Goal: Transaction & Acquisition: Purchase product/service

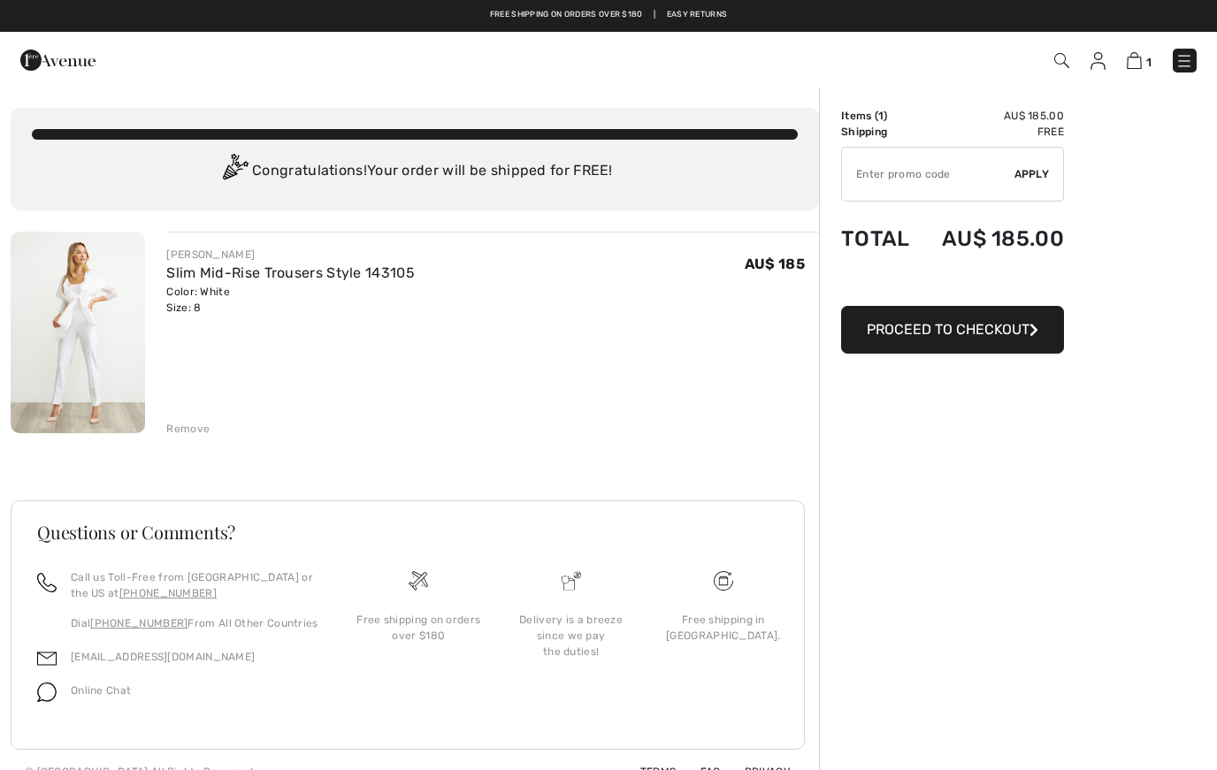
click at [17, 7] on div "Free shipping on orders over $180 | Easy Returns" at bounding box center [608, 16] width 1217 height 32
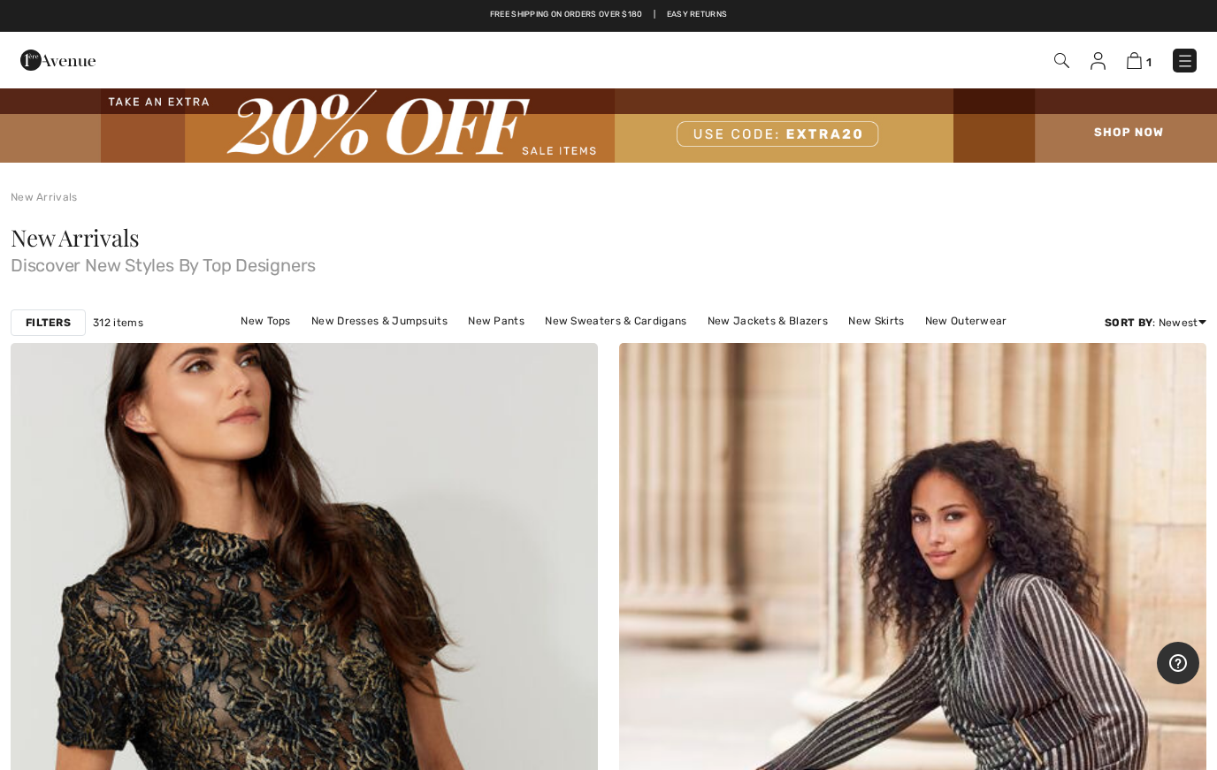
click at [239, 329] on link "New Tops" at bounding box center [265, 321] width 67 height 23
click at [252, 331] on link "New Tops" at bounding box center [265, 321] width 67 height 23
click at [256, 329] on link "New Tops" at bounding box center [265, 321] width 67 height 23
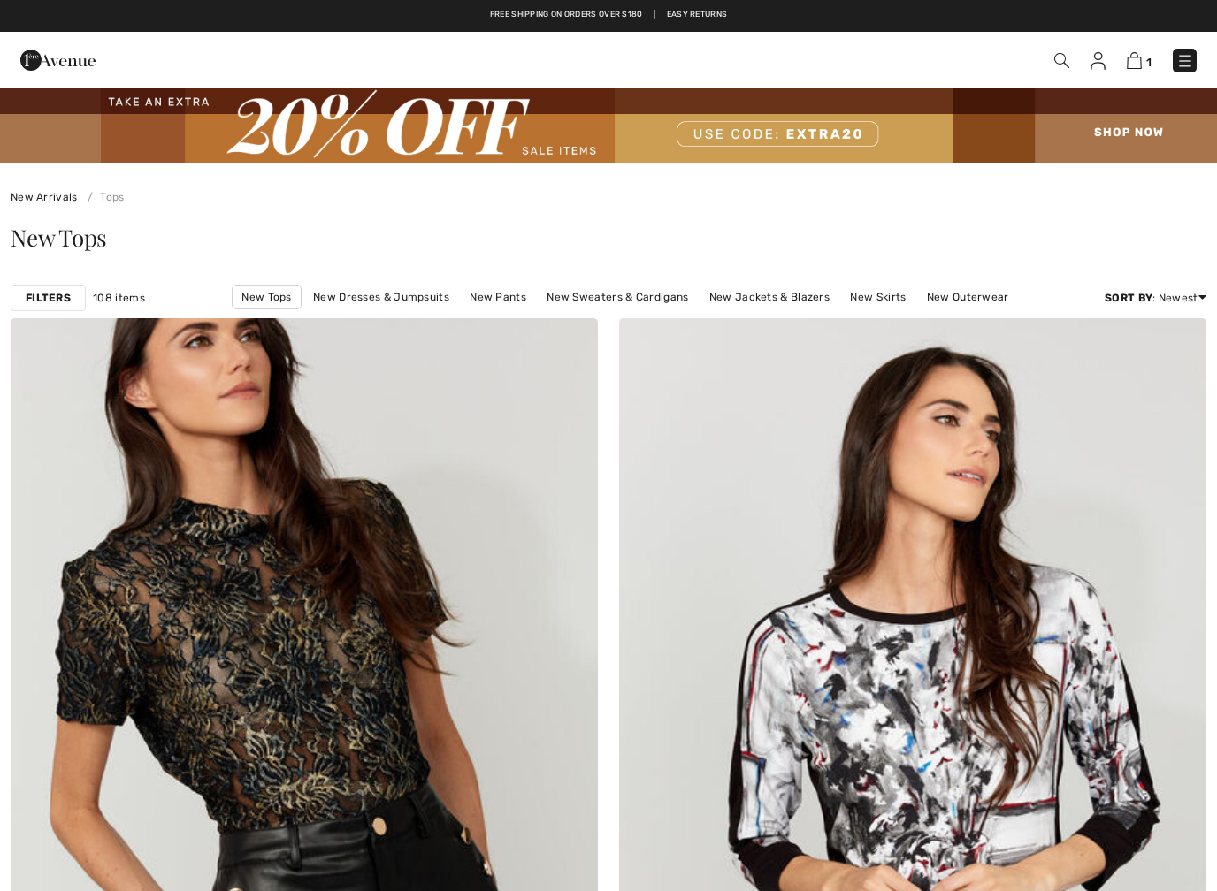
scroll to position [65, 0]
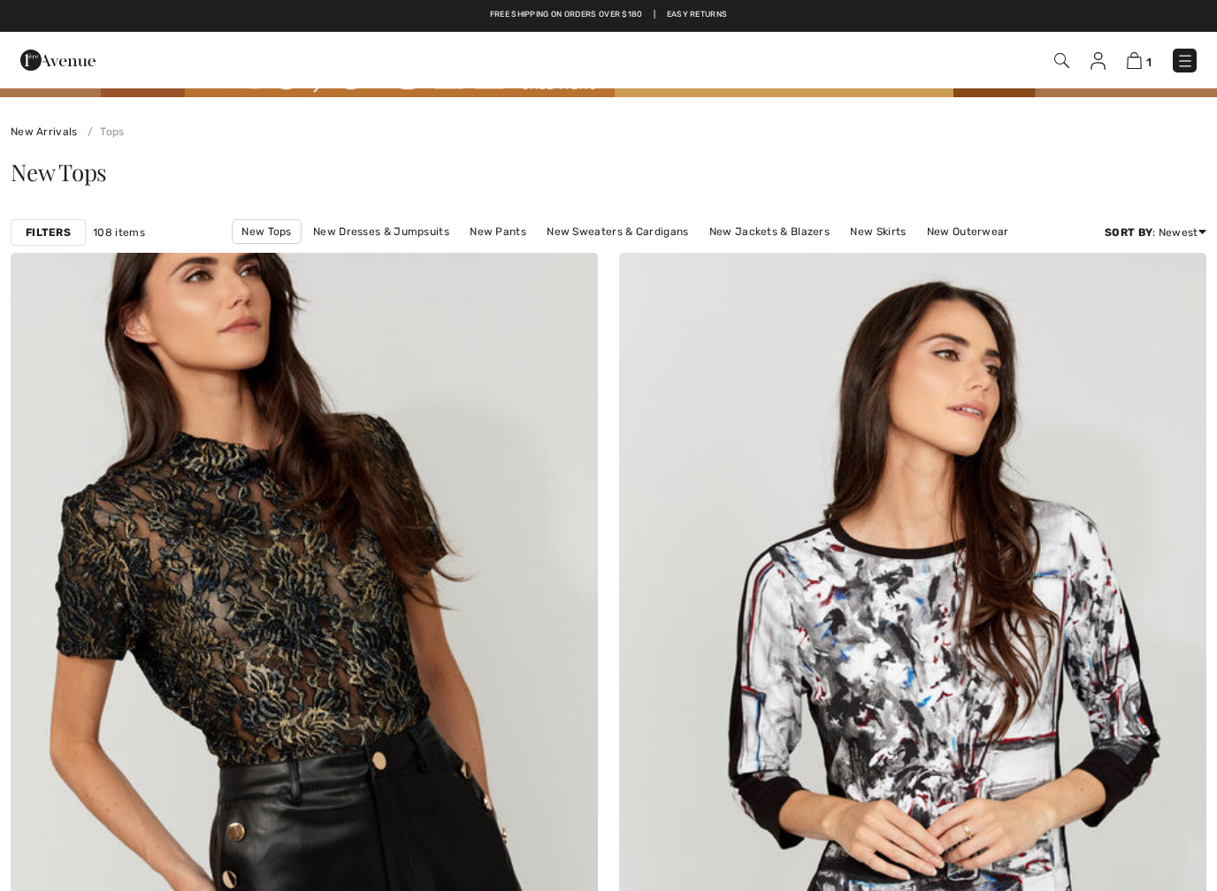
click at [300, 241] on link "New Tops" at bounding box center [266, 231] width 69 height 25
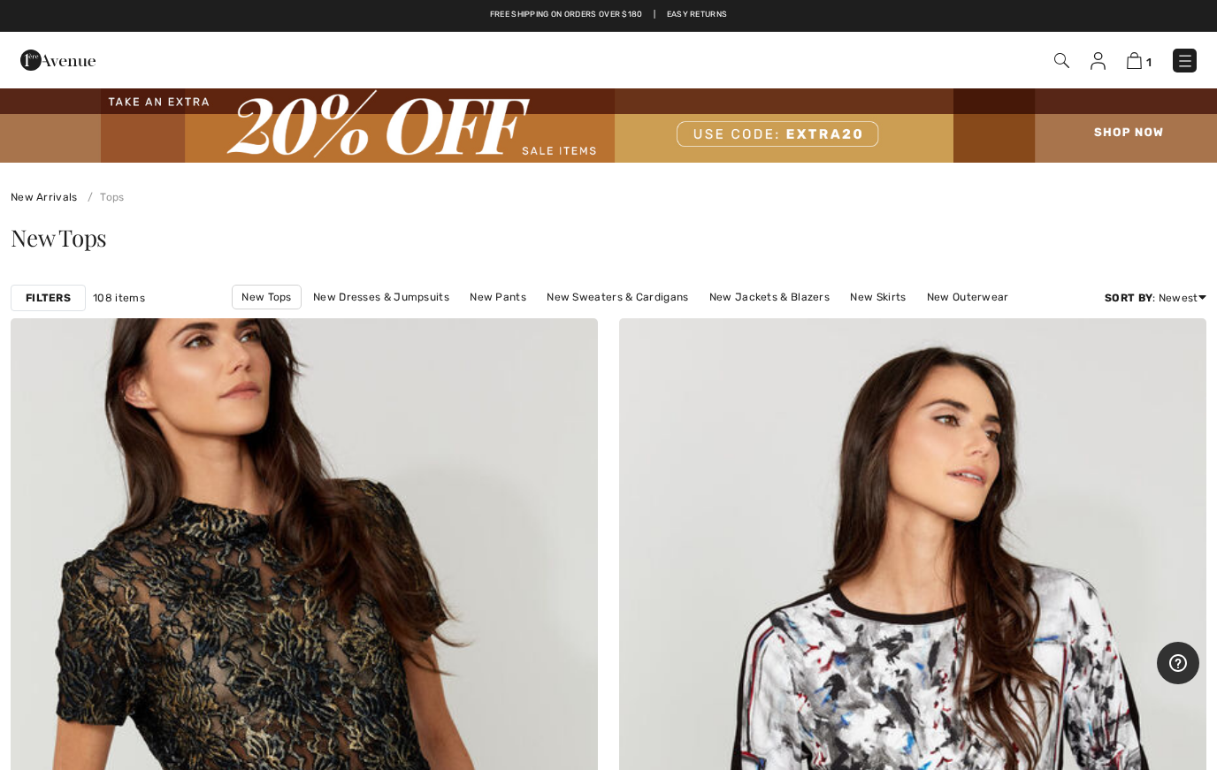
click at [1081, 65] on span "1" at bounding box center [859, 61] width 675 height 24
click at [1066, 67] on img at bounding box center [1061, 60] width 15 height 15
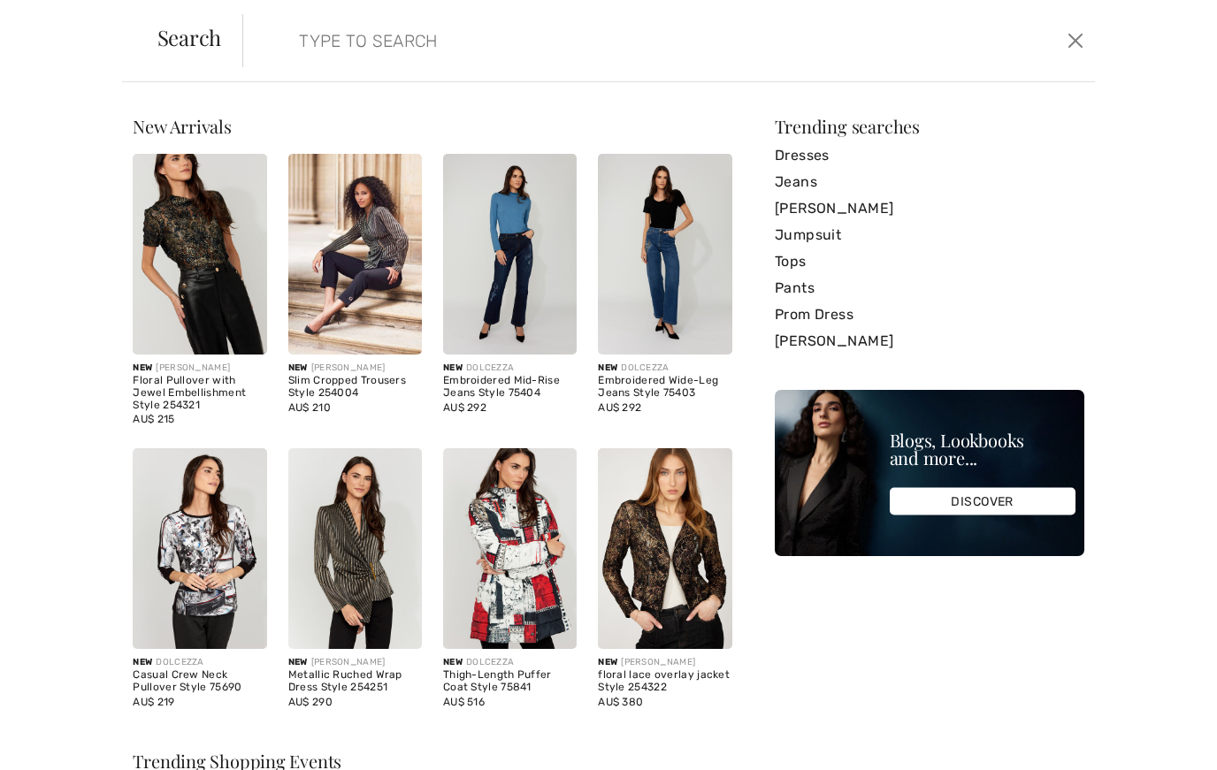
click at [391, 45] on input "search" at bounding box center [577, 40] width 582 height 53
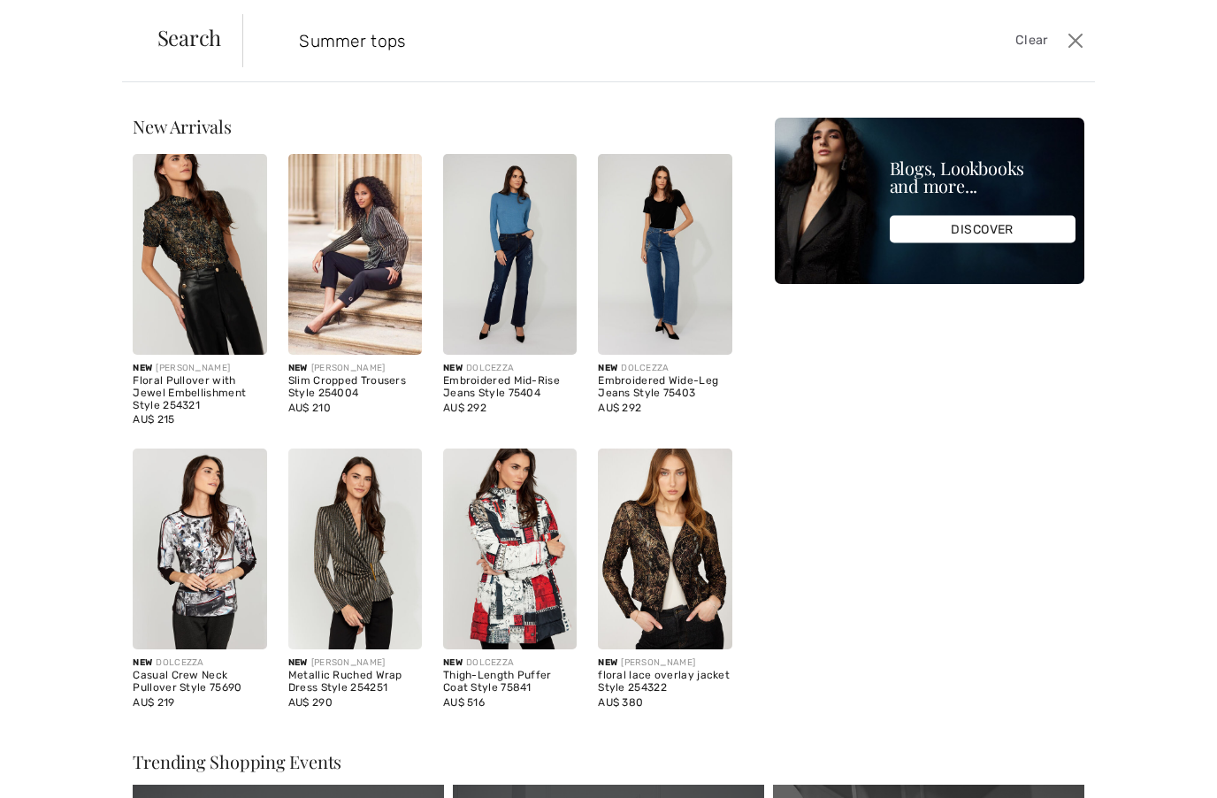
type input "Summer tops"
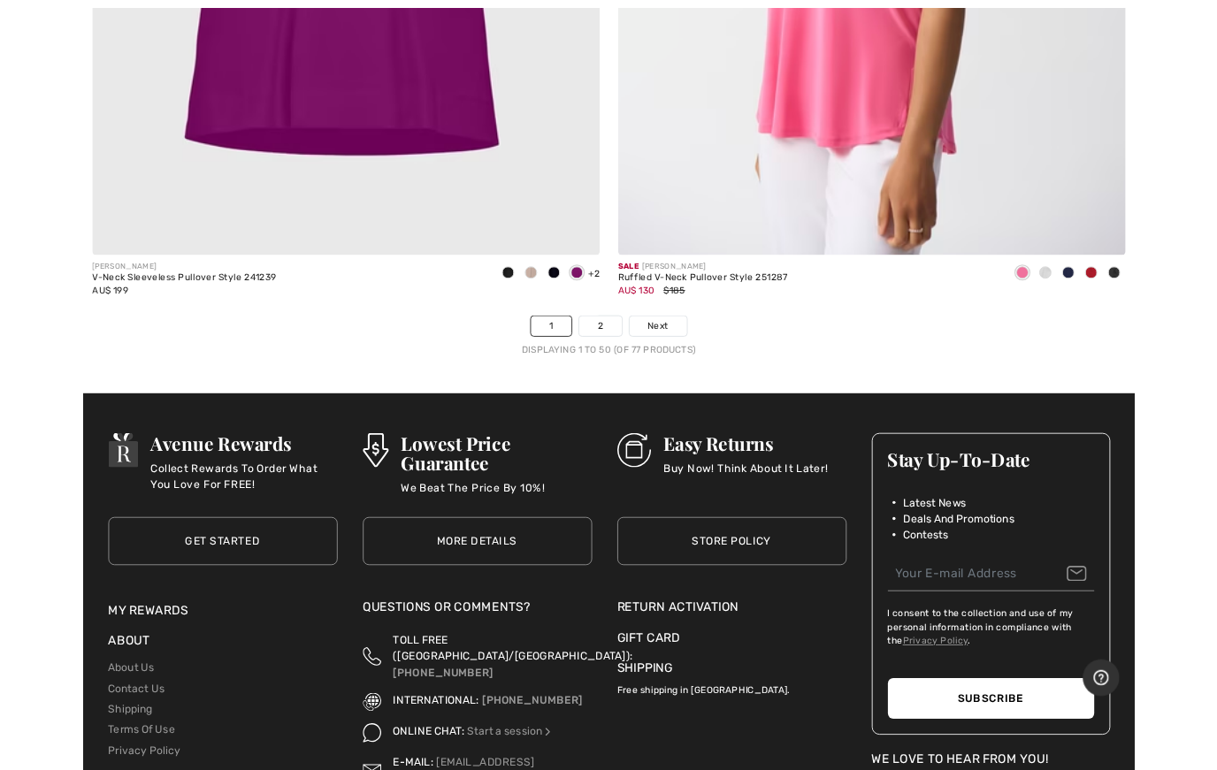
scroll to position [24543, 0]
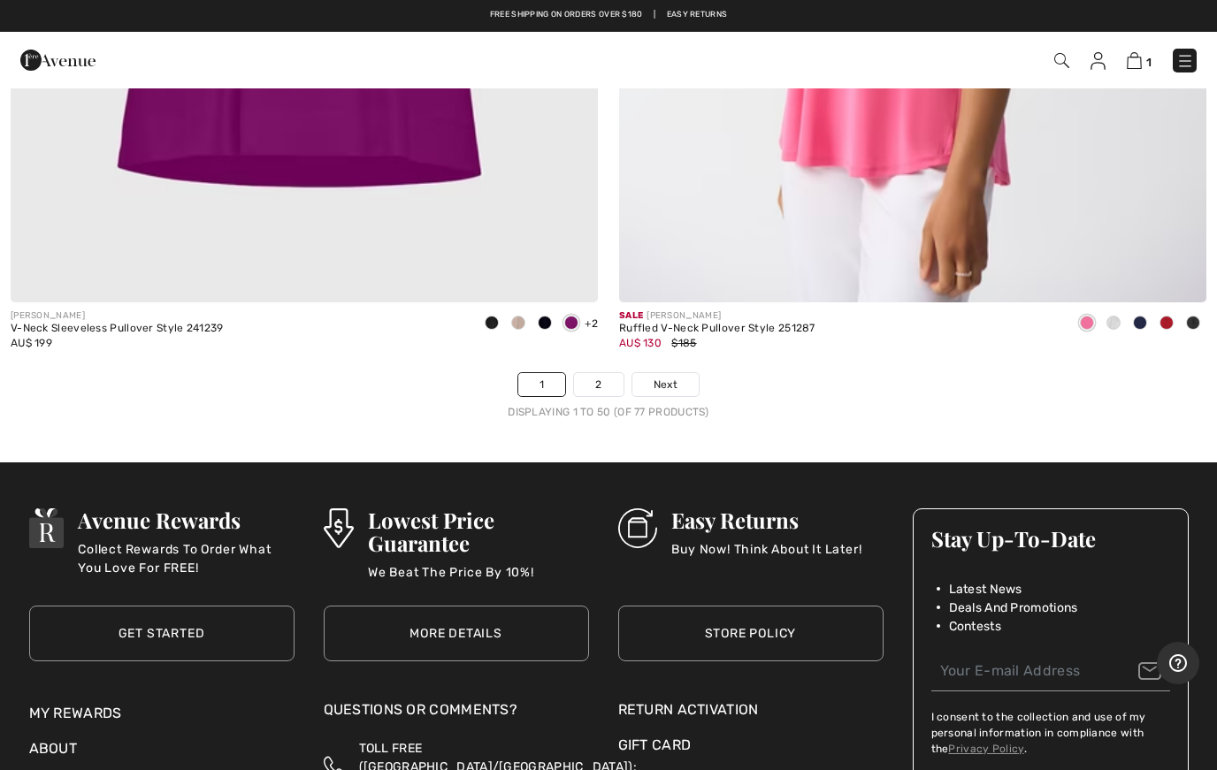
click at [610, 373] on link "2" at bounding box center [598, 384] width 49 height 23
click at [623, 373] on link "2" at bounding box center [598, 384] width 49 height 23
click at [615, 376] on link "2" at bounding box center [598, 384] width 49 height 23
click at [618, 378] on link "2" at bounding box center [598, 384] width 49 height 23
click at [632, 374] on link "Next" at bounding box center [665, 384] width 66 height 23
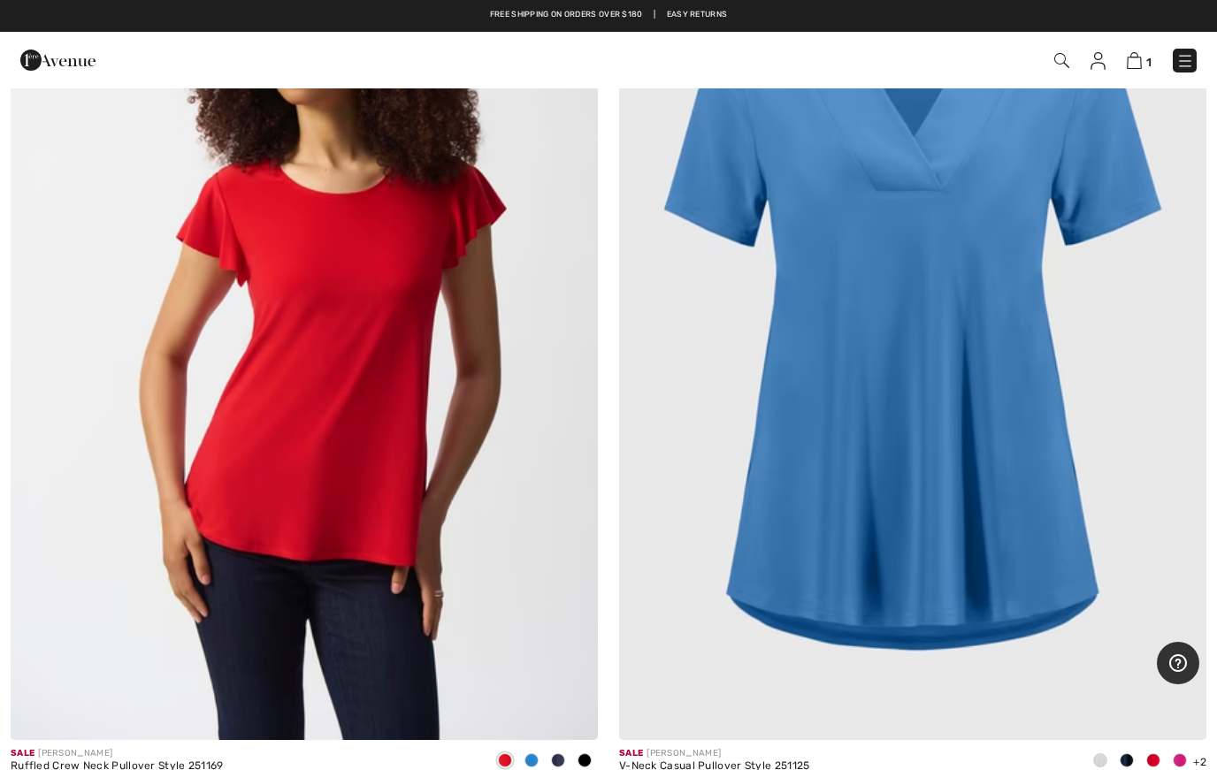
scroll to position [455, 0]
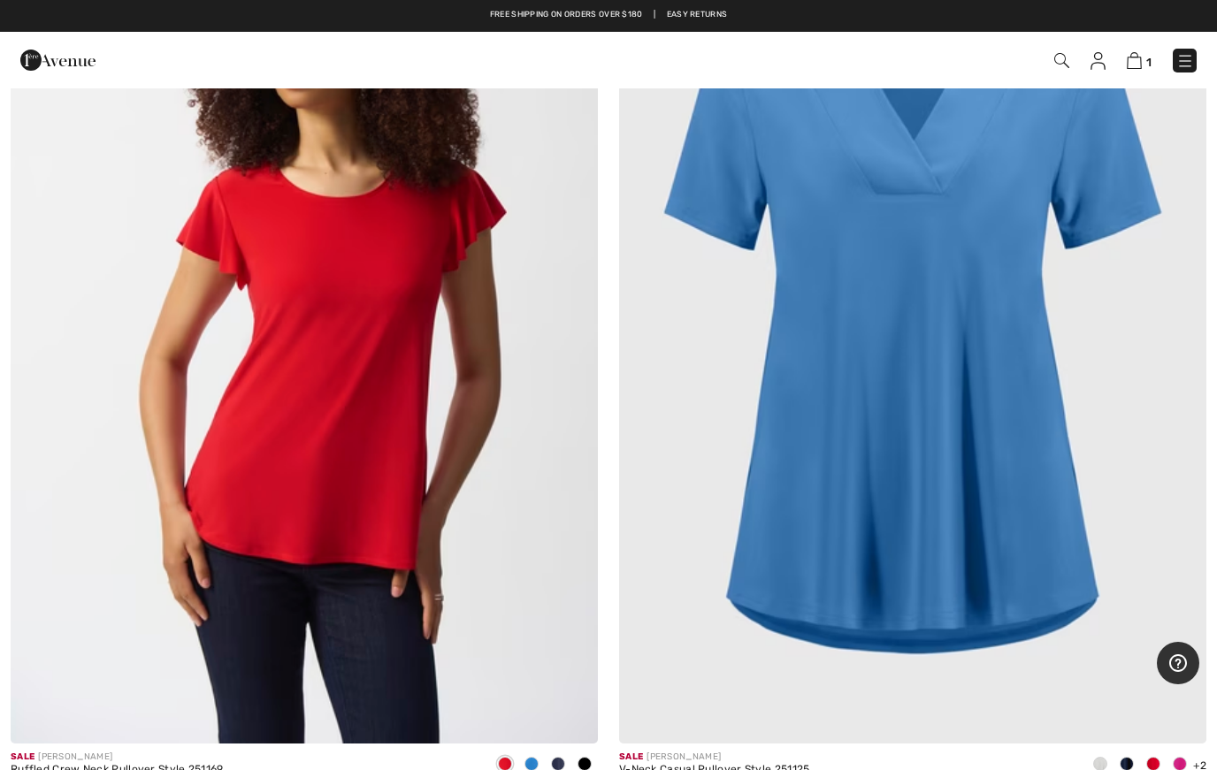
click at [545, 635] on img at bounding box center [304, 303] width 587 height 881
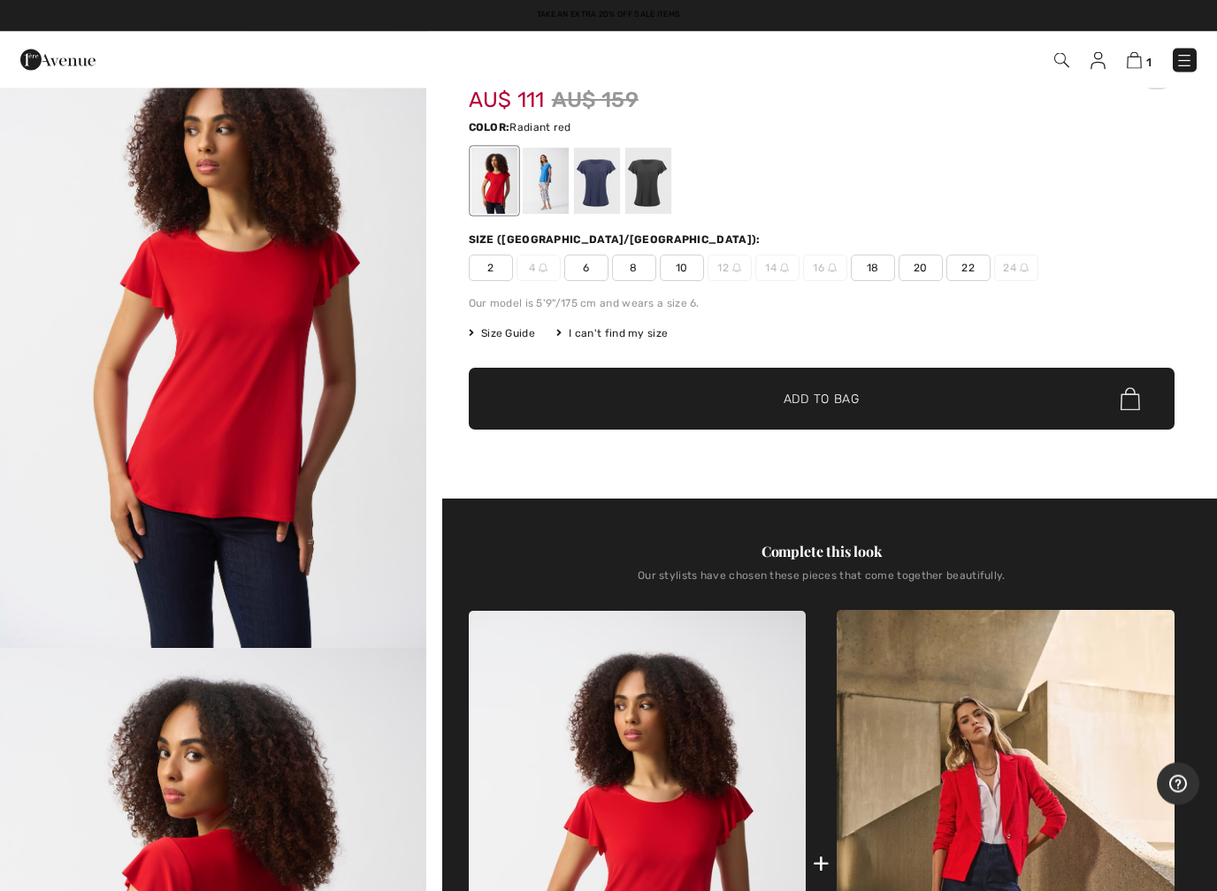
scroll to position [26, 0]
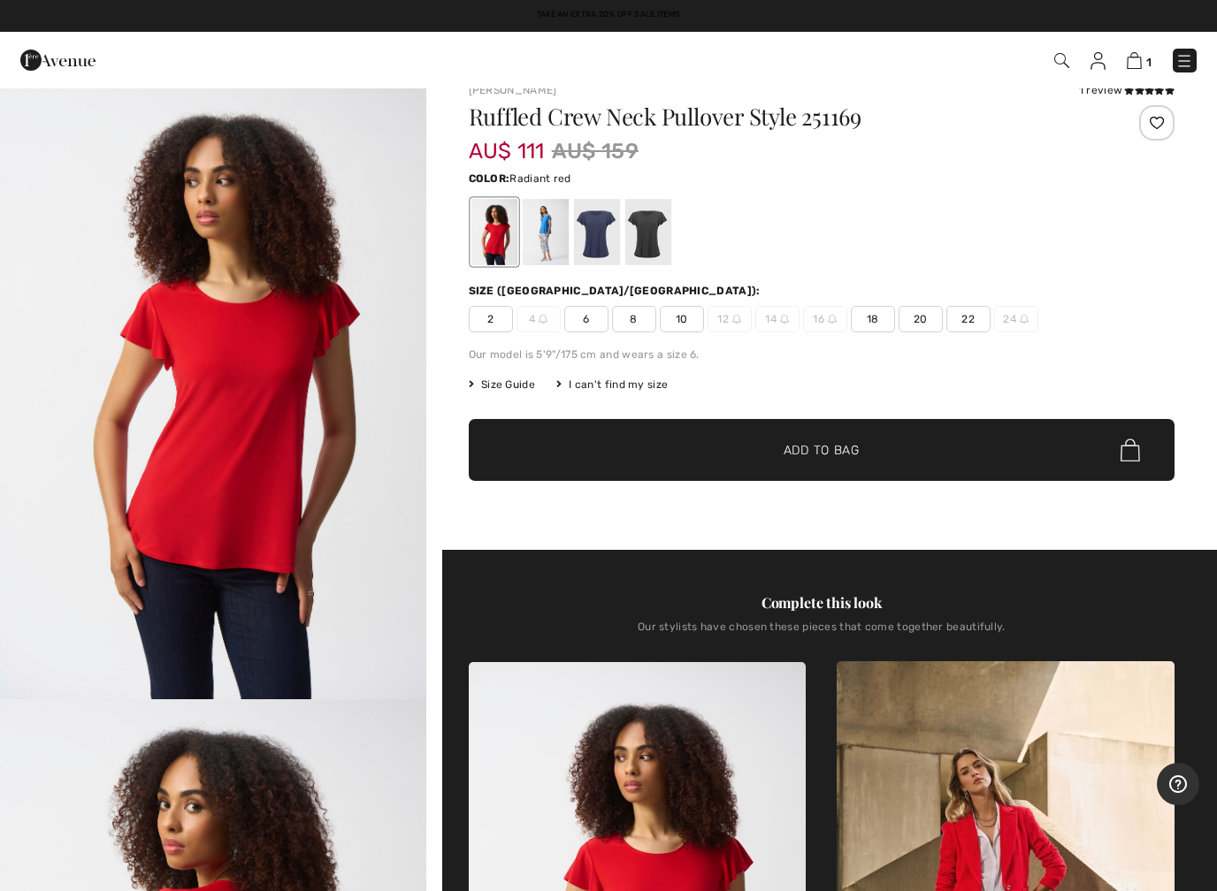
click at [656, 325] on div "2 4 6 8 10 12 14 16 18 20 22 24" at bounding box center [822, 319] width 706 height 27
click at [650, 314] on span "8" at bounding box center [634, 319] width 44 height 27
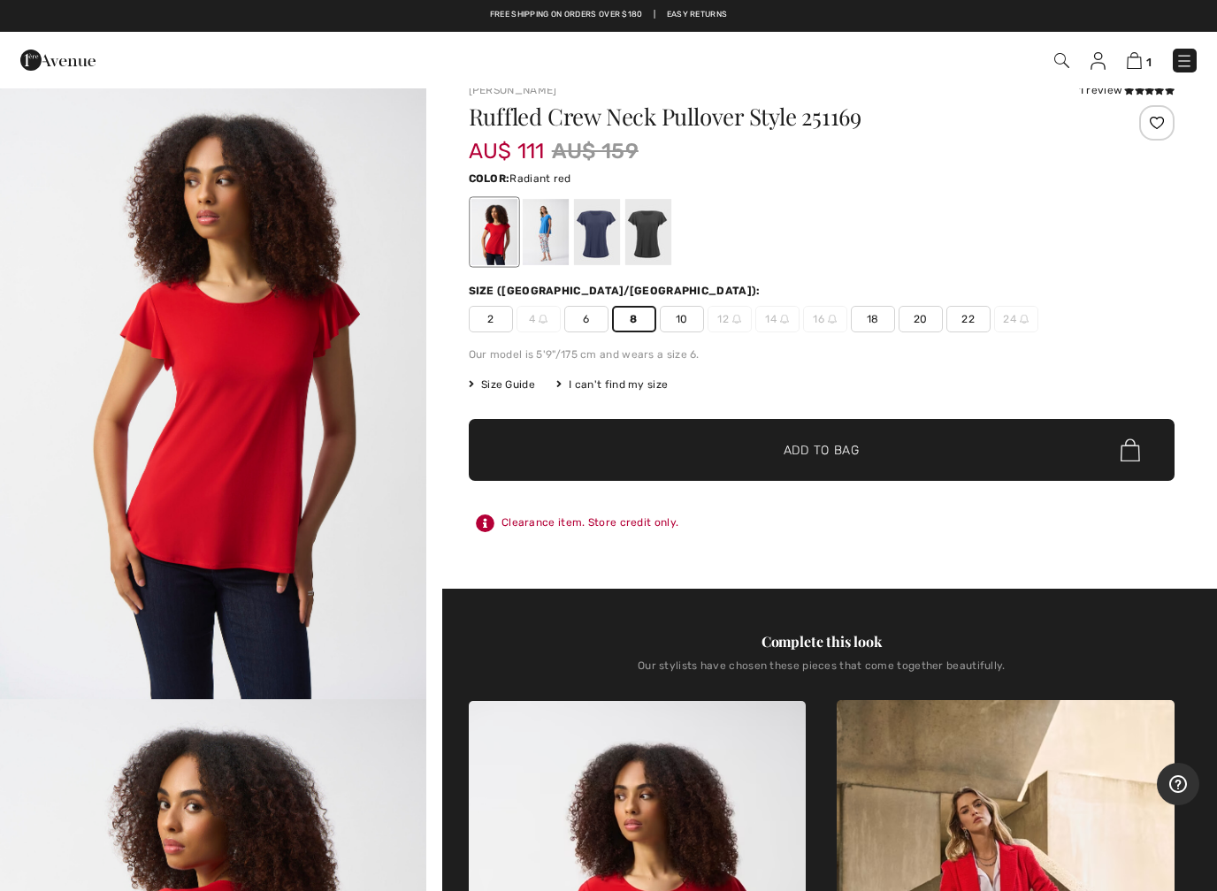
click at [829, 465] on span "✔ Added to Bag Add to Bag" at bounding box center [822, 450] width 706 height 62
click at [1159, 454] on span "✔ Added to Bag Add to Bag" at bounding box center [822, 450] width 706 height 62
click at [1150, 56] on span "3" at bounding box center [1147, 62] width 7 height 13
click at [1140, 32] on div "3 Added to Bag Joseph Ribkoff Slim Mid-rise Trousers Style 143105 AU$ 185 Color…" at bounding box center [608, 60] width 1217 height 57
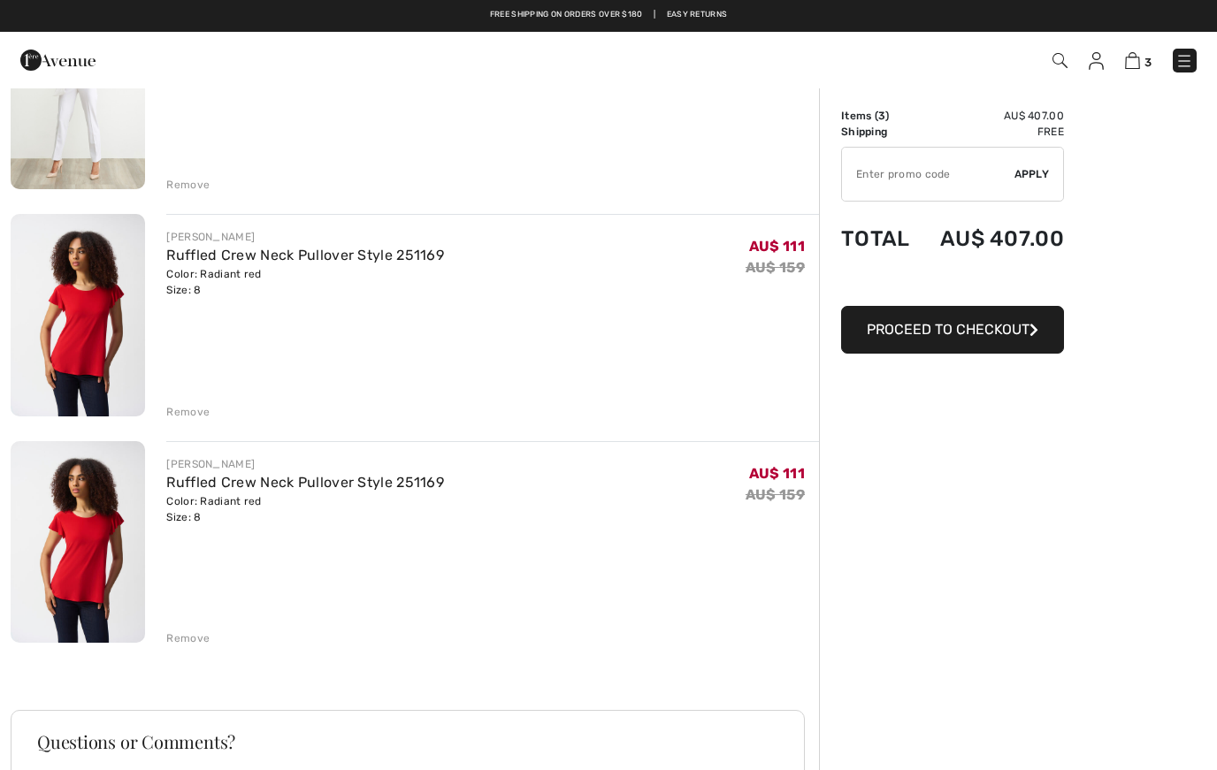
scroll to position [243, 0]
click at [174, 651] on div "[PERSON_NAME] Mid-Rise Trousers Style 143105 Color: White Size: 8 Final Sale AU…" at bounding box center [415, 497] width 808 height 1016
click at [174, 649] on div "JOSEPH RIBKOFF Slim Mid-Rise Trousers Style 143105 Color: White Size: 8 Final S…" at bounding box center [415, 497] width 808 height 1016
click at [166, 199] on div "JOSEPH RIBKOFF Slim Mid-Rise Trousers Style 143105 Color: White Size: 8 Final S…" at bounding box center [415, 497] width 808 height 1016
click at [172, 203] on div "JOSEPH RIBKOFF Slim Mid-Rise Trousers Style 143105 Color: White Size: 8 Final S…" at bounding box center [415, 497] width 808 height 1016
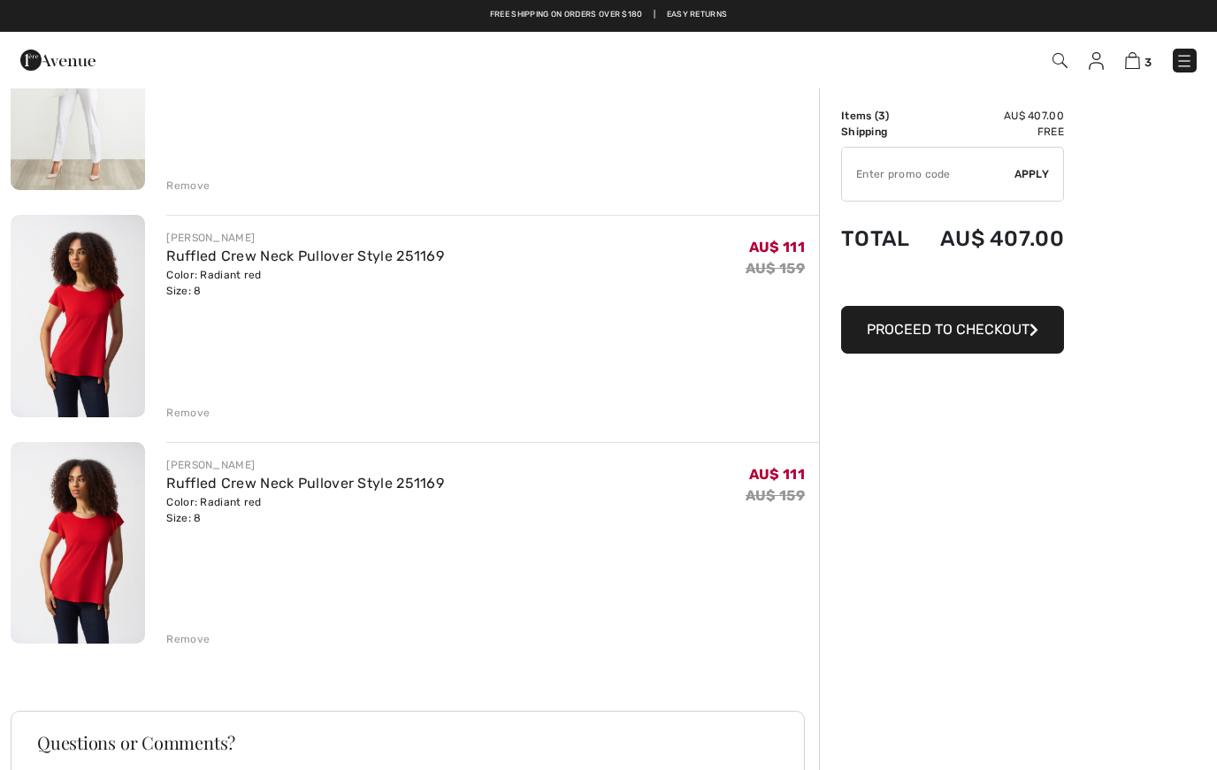
click at [155, 181] on div "JOSEPH RIBKOFF Slim Mid-Rise Trousers Style 143105 Color: White Size: 8 Final S…" at bounding box center [482, 91] width 674 height 205
click at [167, 190] on div "Remove" at bounding box center [187, 186] width 43 height 16
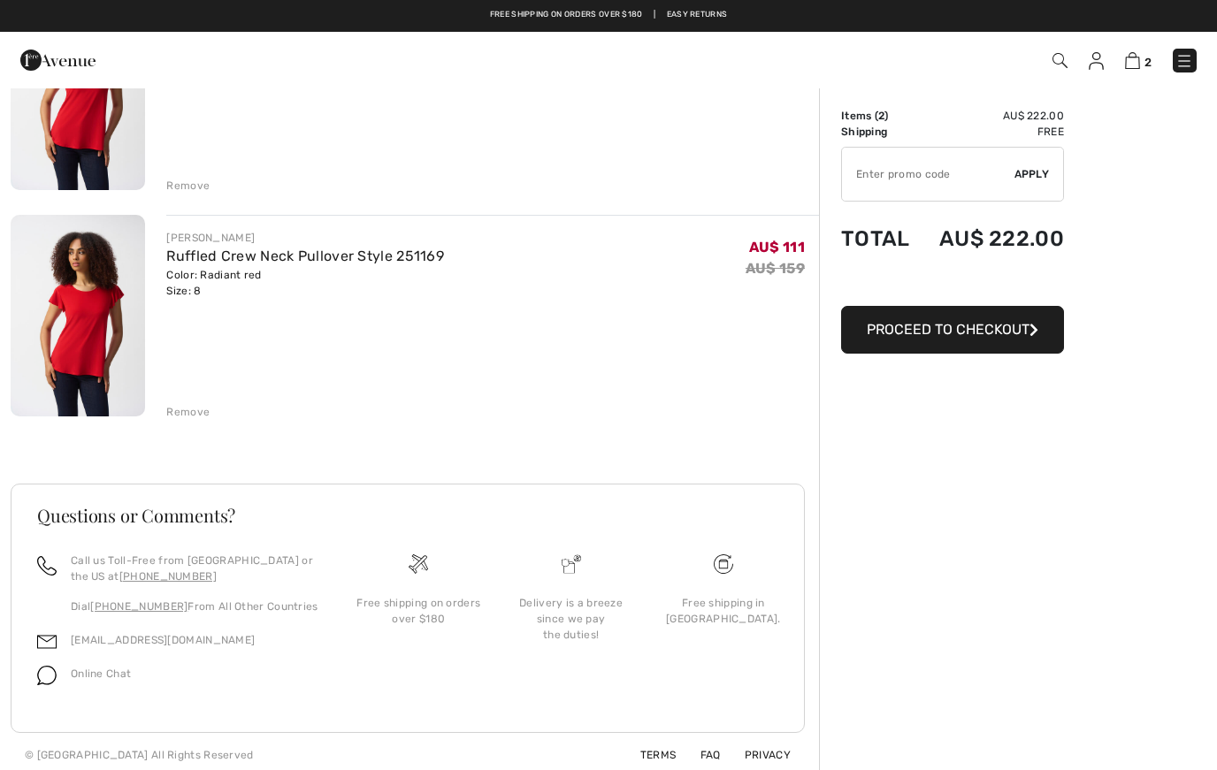
click at [170, 426] on div "JOSEPH RIBKOFF Ruffled Crew Neck Pullover Style 251169 Color: Radiant red Size:…" at bounding box center [415, 383] width 808 height 789
click at [159, 417] on div "JOSEPH RIBKOFF Ruffled Crew Neck Pullover Style 251169 Color: Radiant red Size:…" at bounding box center [482, 317] width 674 height 205
click at [159, 418] on div "JOSEPH RIBKOFF Ruffled Crew Neck Pullover Style 251169 Color: Radiant red Size:…" at bounding box center [482, 317] width 674 height 205
click at [180, 427] on div "JOSEPH RIBKOFF Ruffled Crew Neck Pullover Style 251169 Color: Radiant red Size:…" at bounding box center [415, 383] width 808 height 789
click at [214, 405] on div "Remove" at bounding box center [492, 410] width 653 height 19
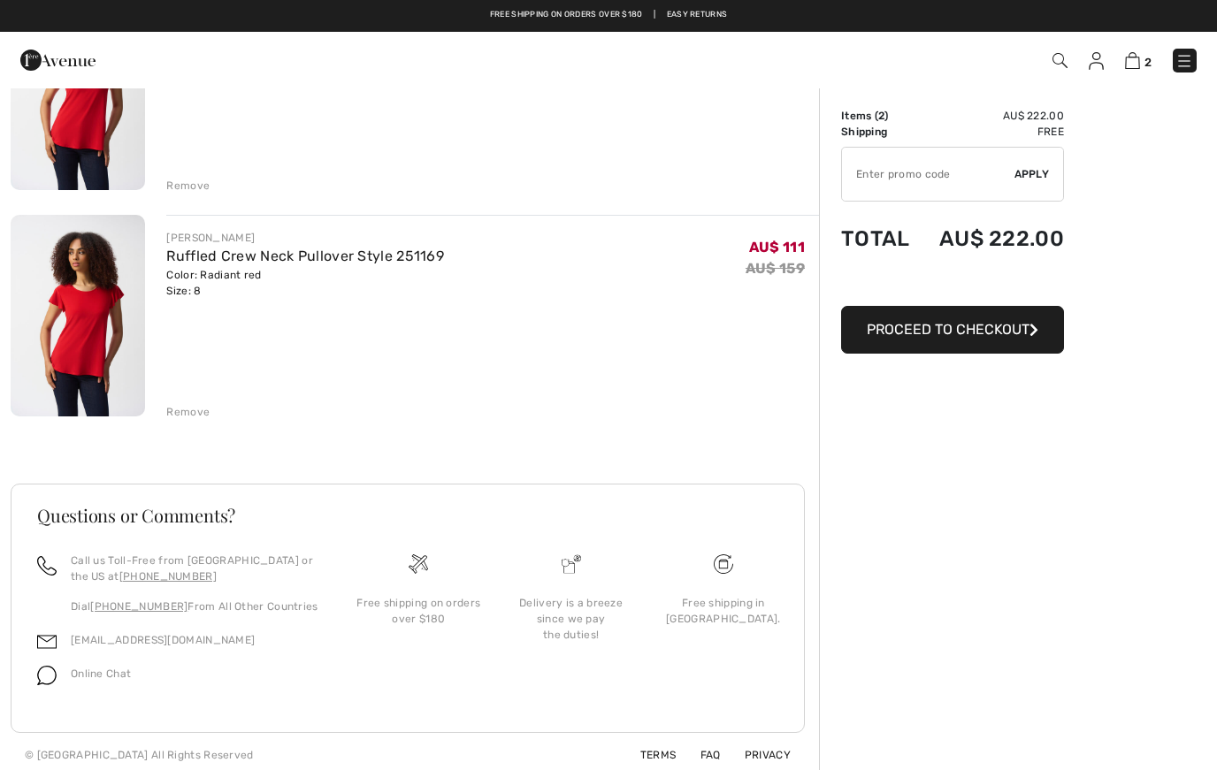
click at [203, 417] on div "Remove" at bounding box center [187, 412] width 43 height 16
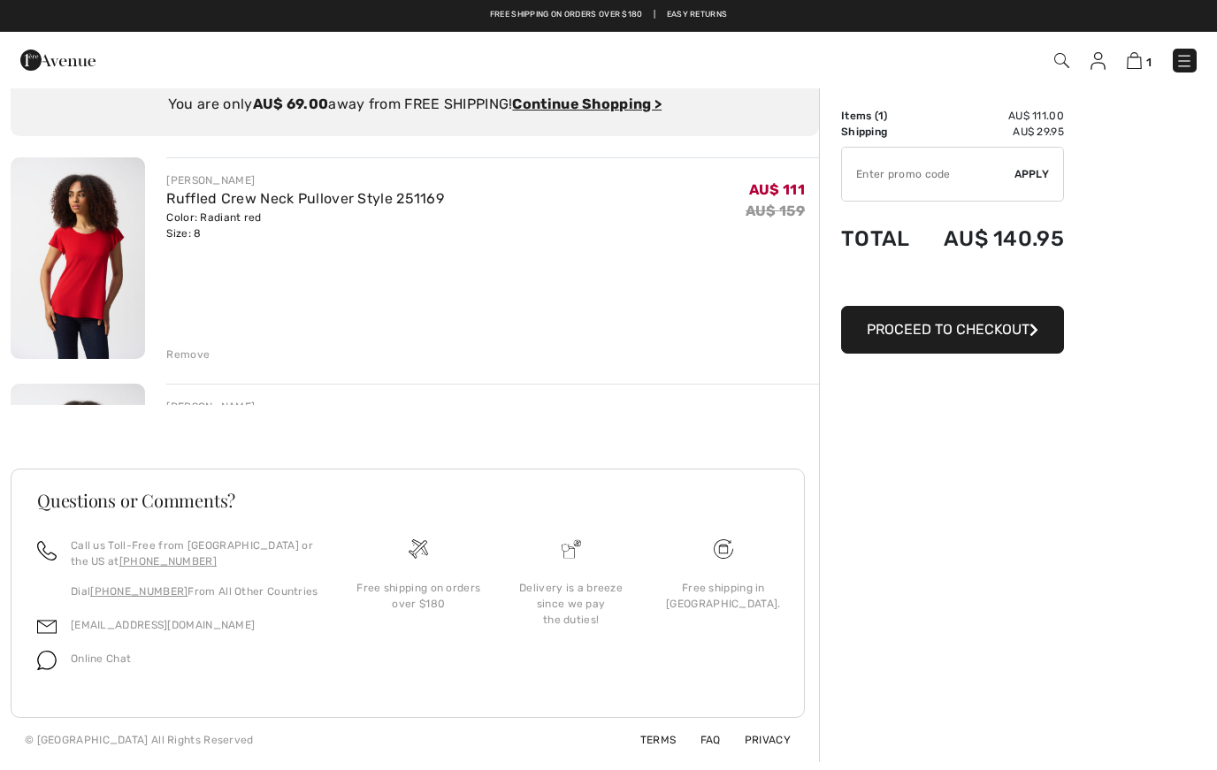
scroll to position [60, 0]
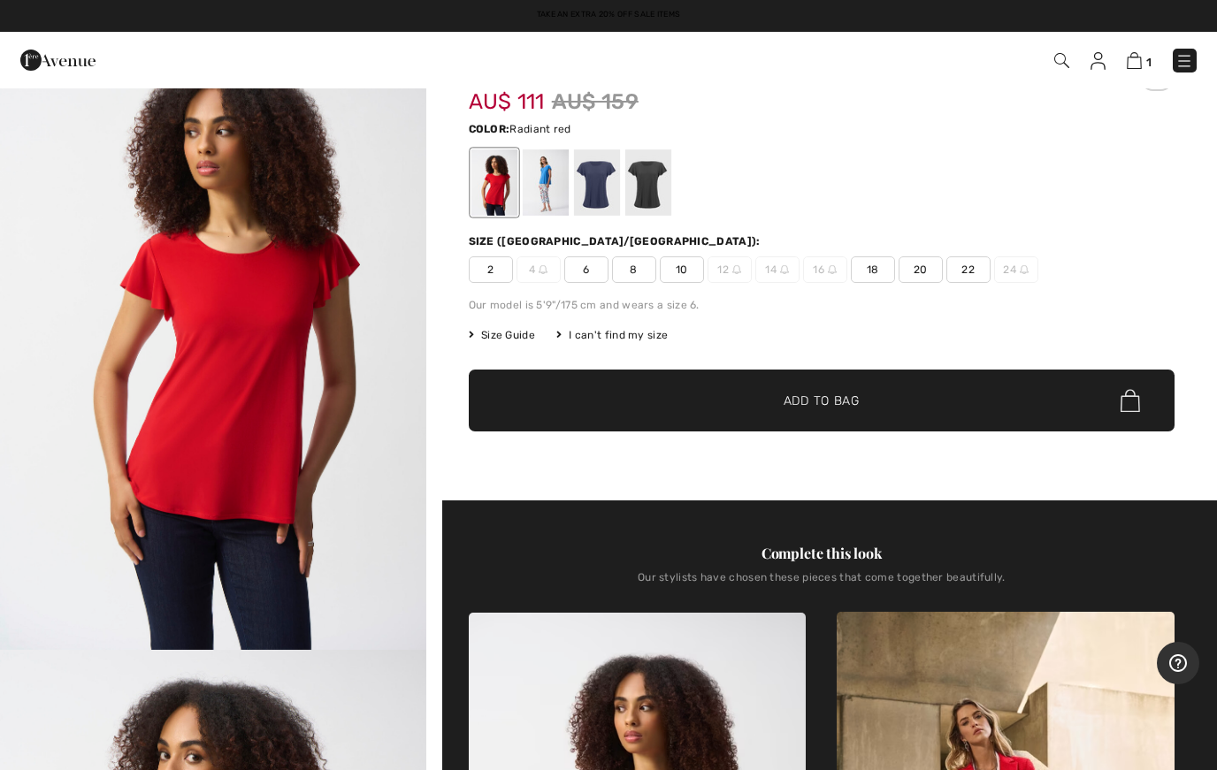
click at [557, 185] on div at bounding box center [545, 182] width 46 height 66
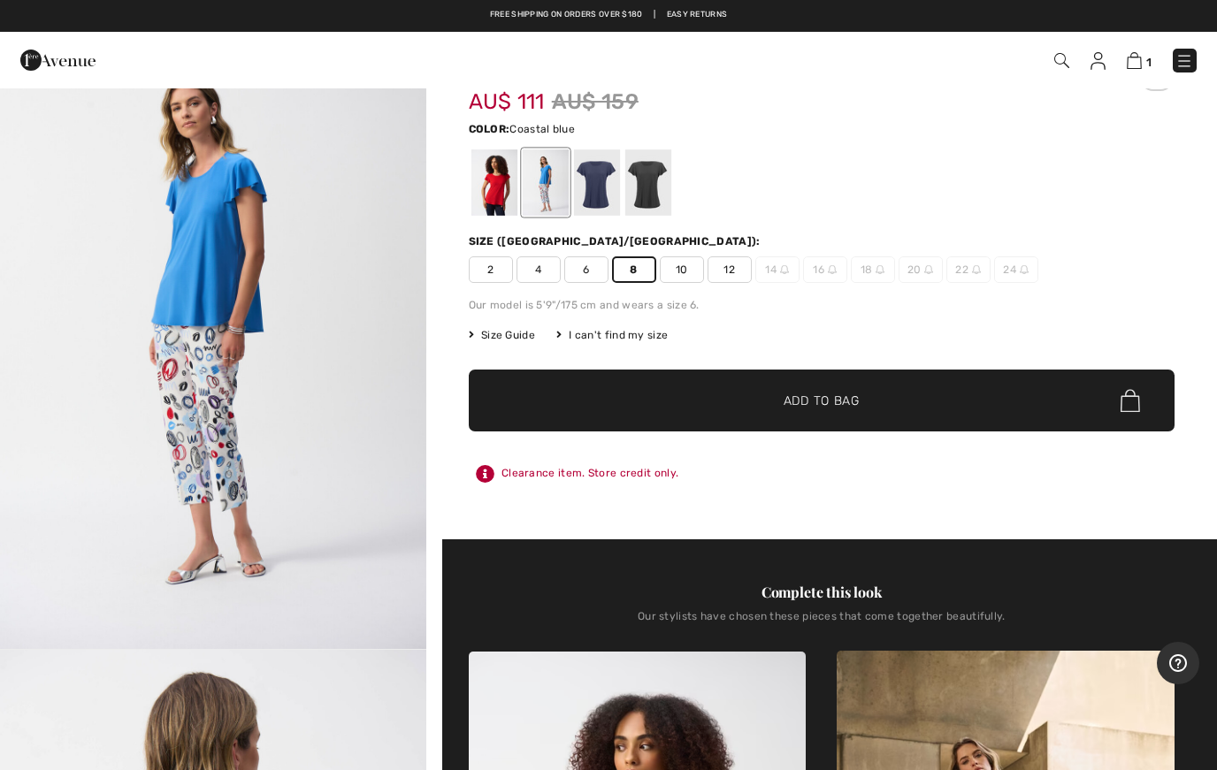
click at [608, 187] on div at bounding box center [596, 182] width 46 height 66
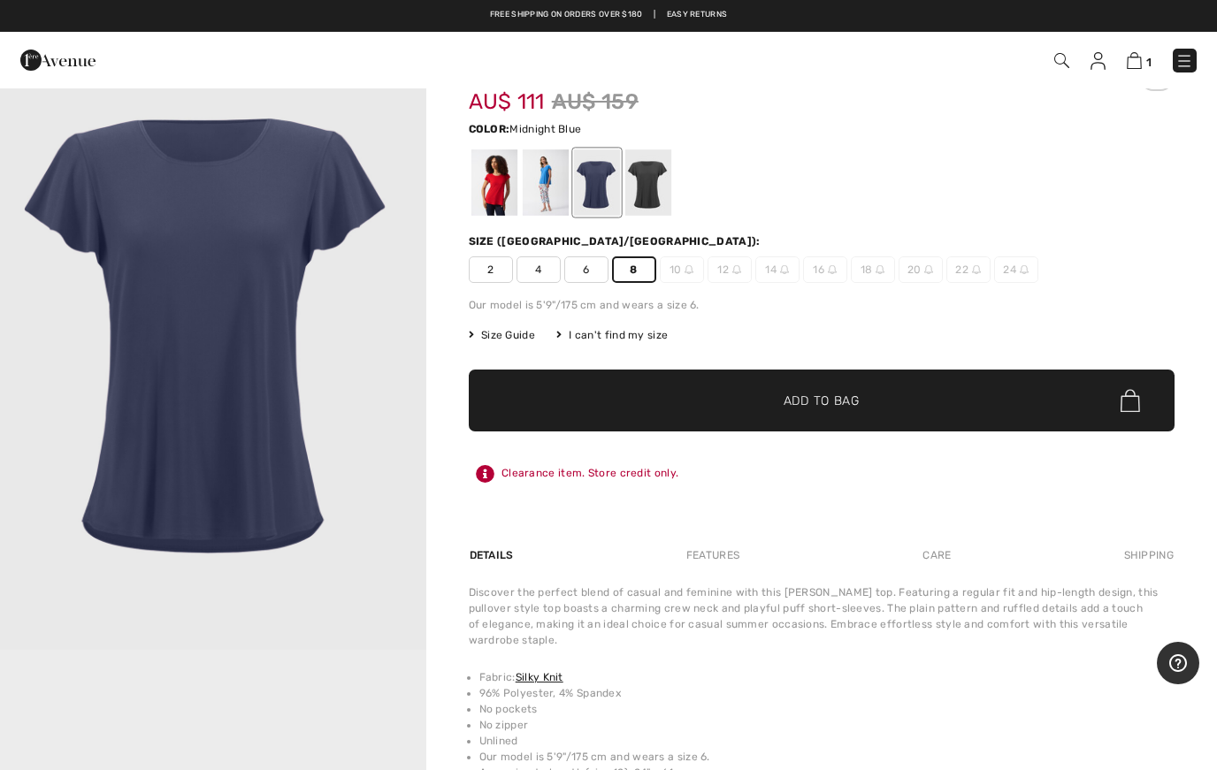
click at [557, 188] on div at bounding box center [545, 182] width 46 height 66
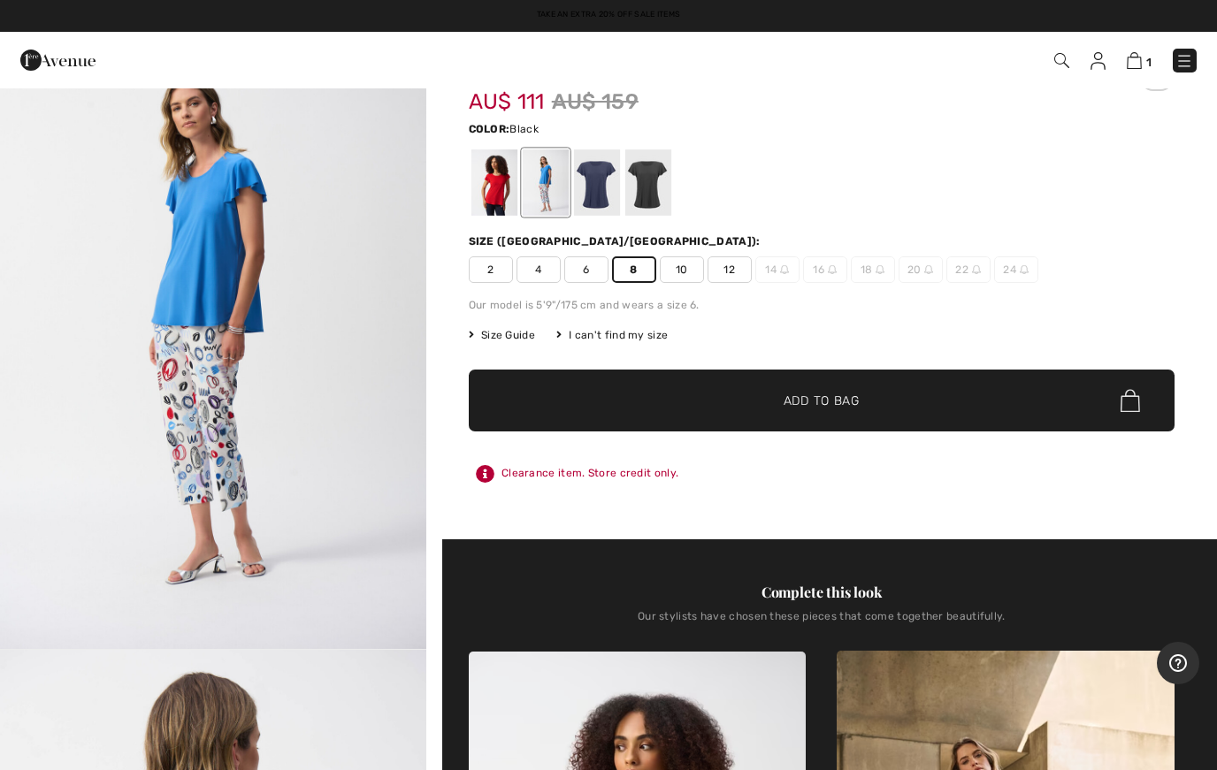
click at [658, 187] on div at bounding box center [647, 182] width 46 height 66
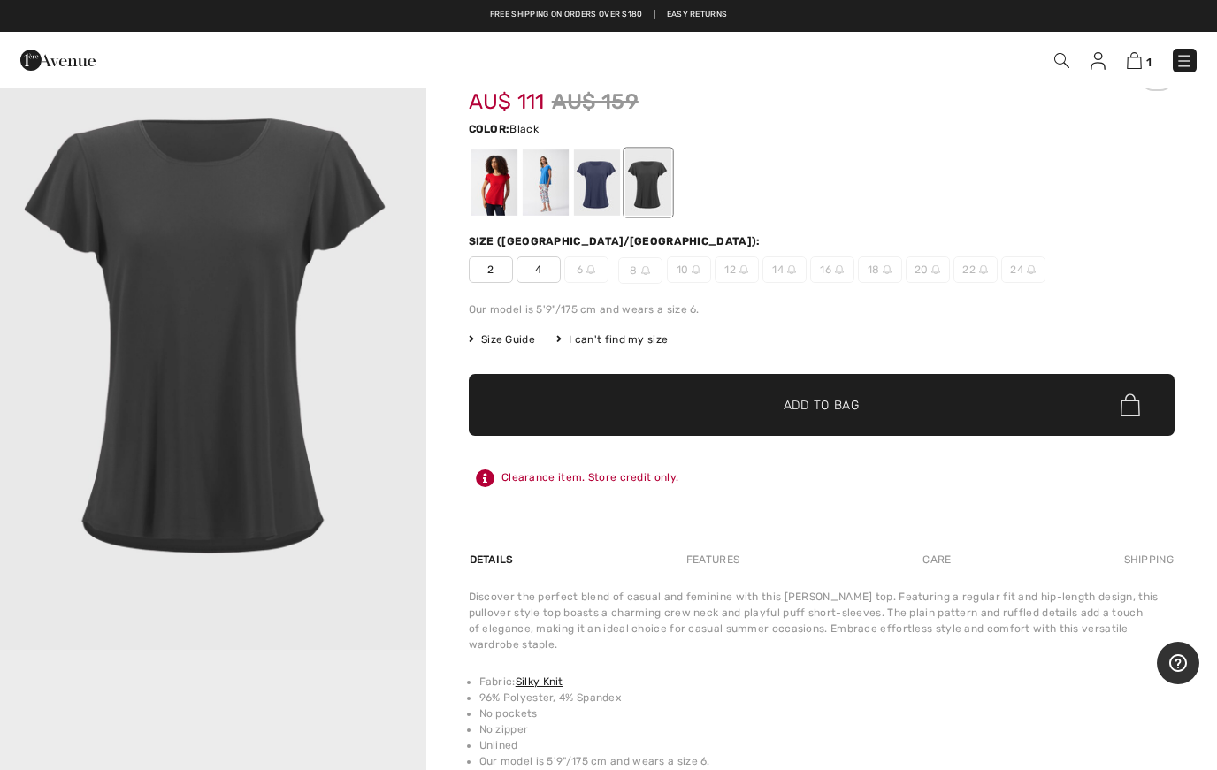
click at [610, 182] on div at bounding box center [596, 182] width 46 height 66
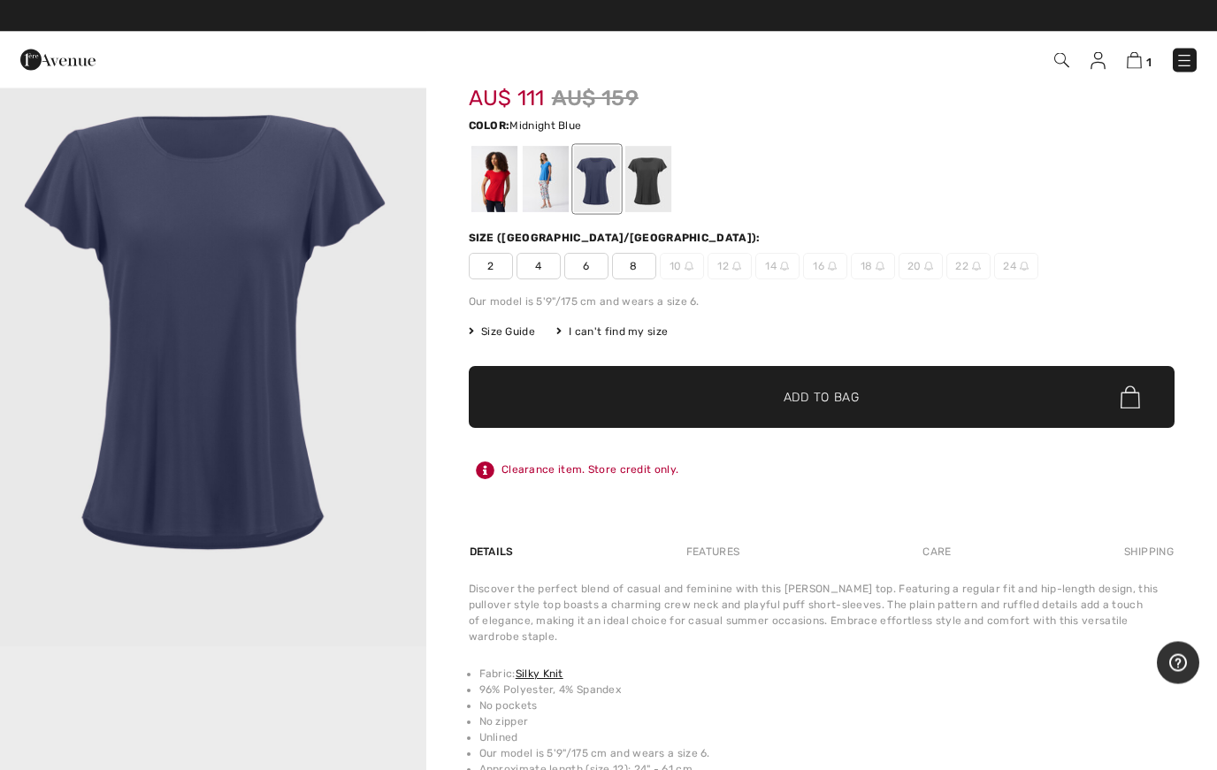
scroll to position [79, 0]
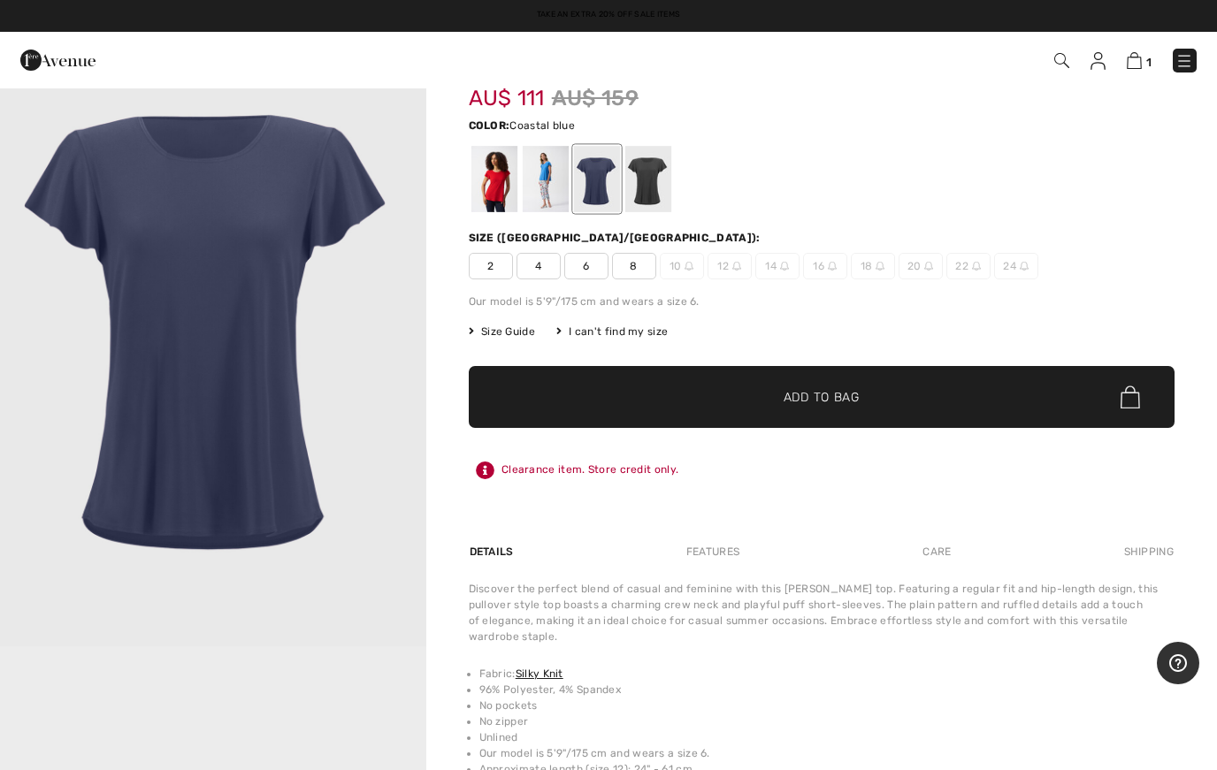
click at [563, 184] on div at bounding box center [545, 179] width 46 height 66
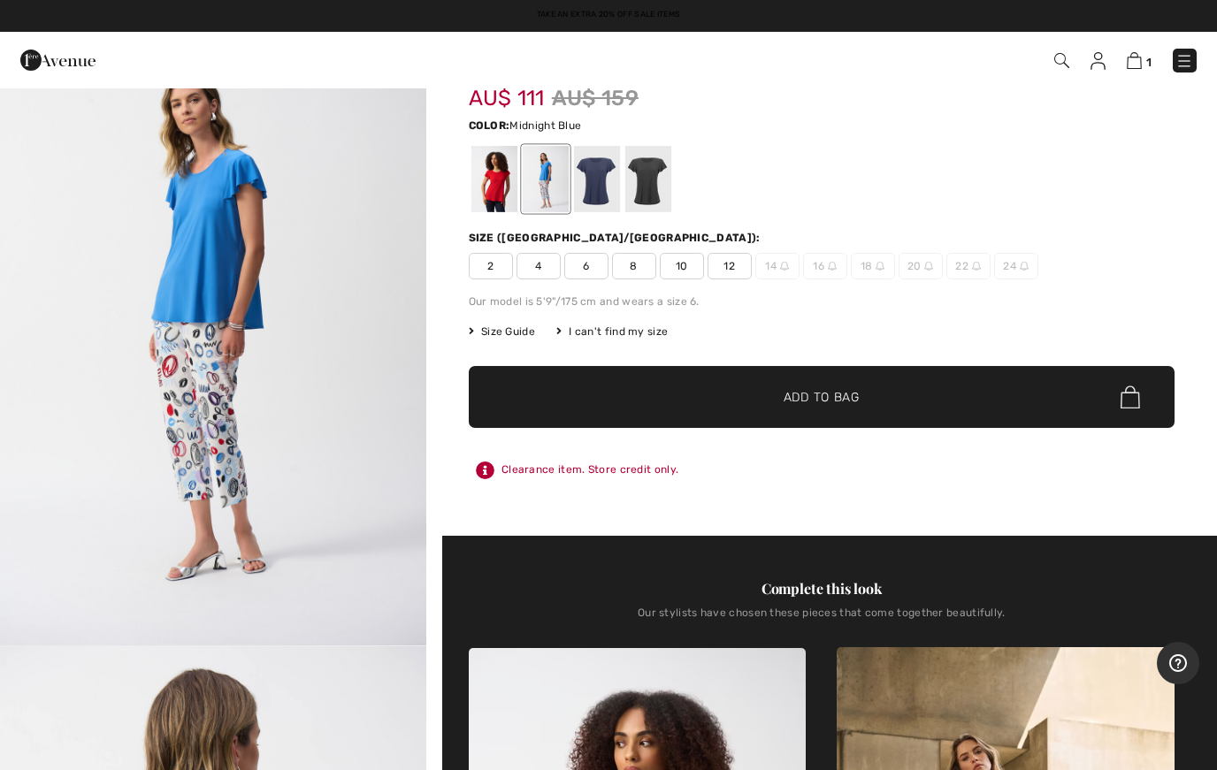
click at [615, 180] on div at bounding box center [596, 179] width 46 height 66
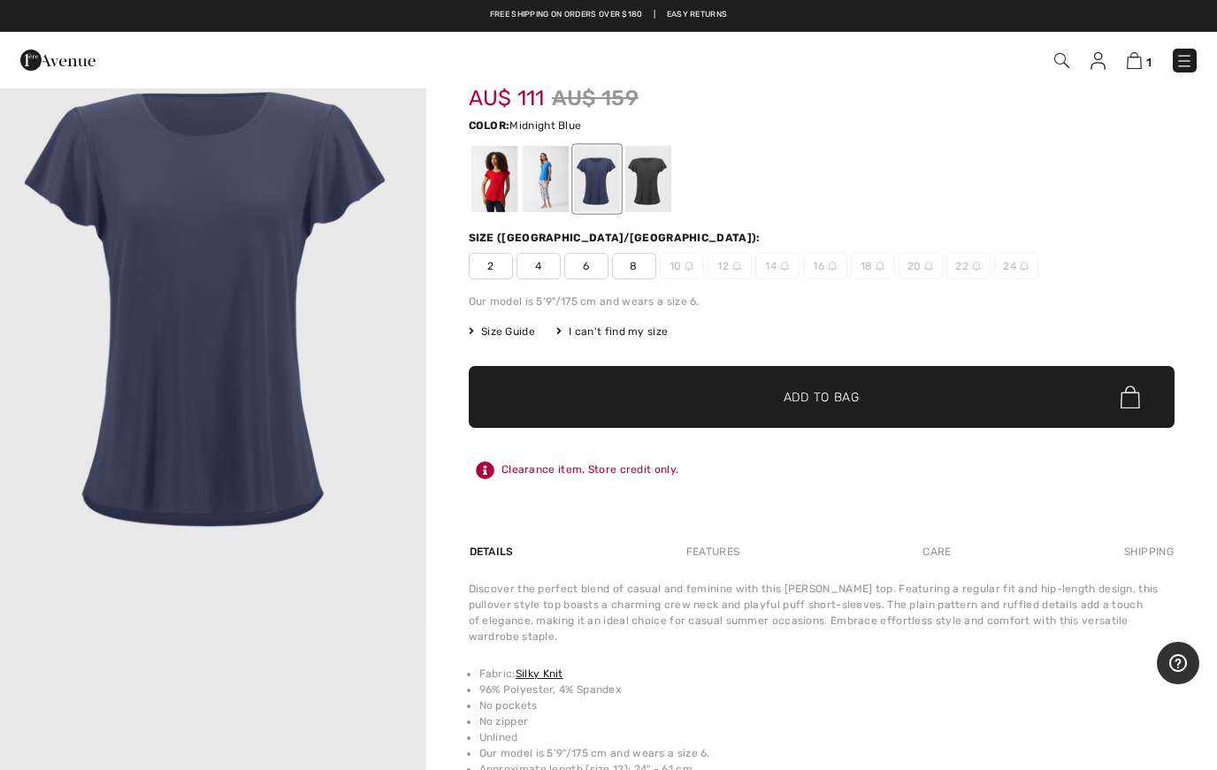
scroll to position [0, 0]
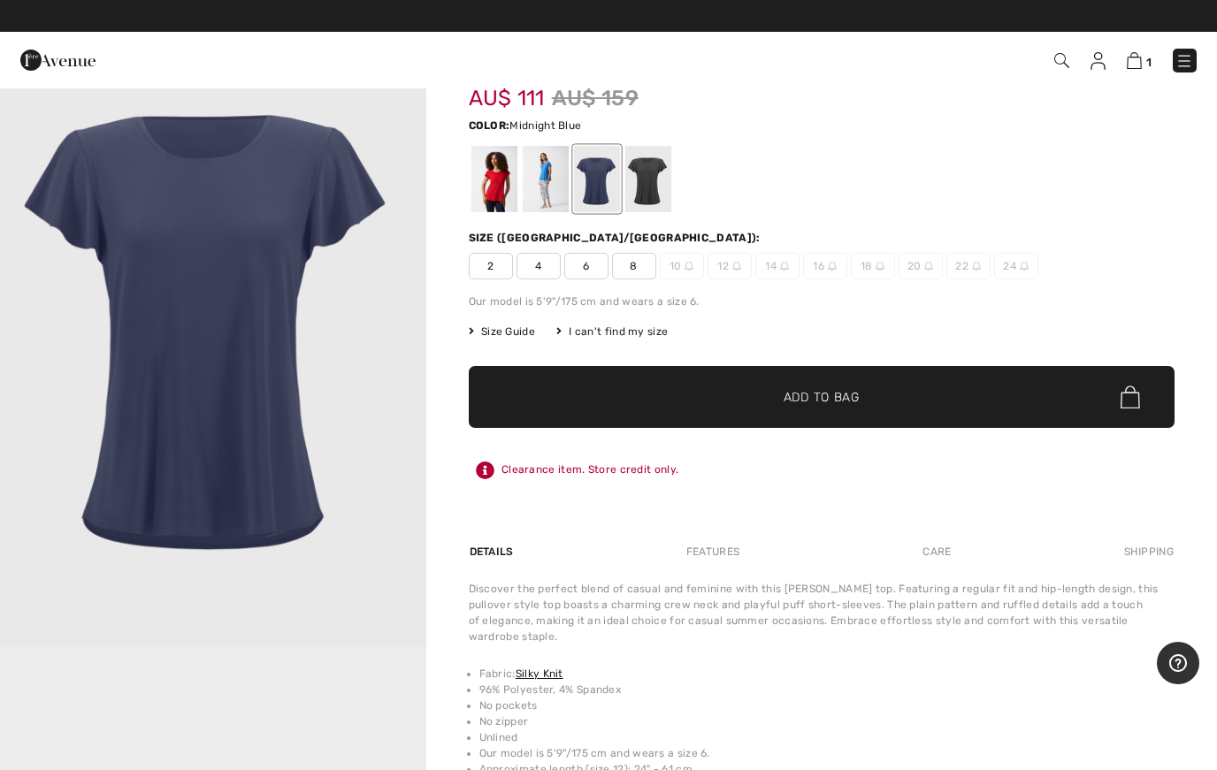
click at [653, 271] on span "8" at bounding box center [634, 266] width 44 height 27
